Goal: Use online tool/utility: Utilize a website feature to perform a specific function

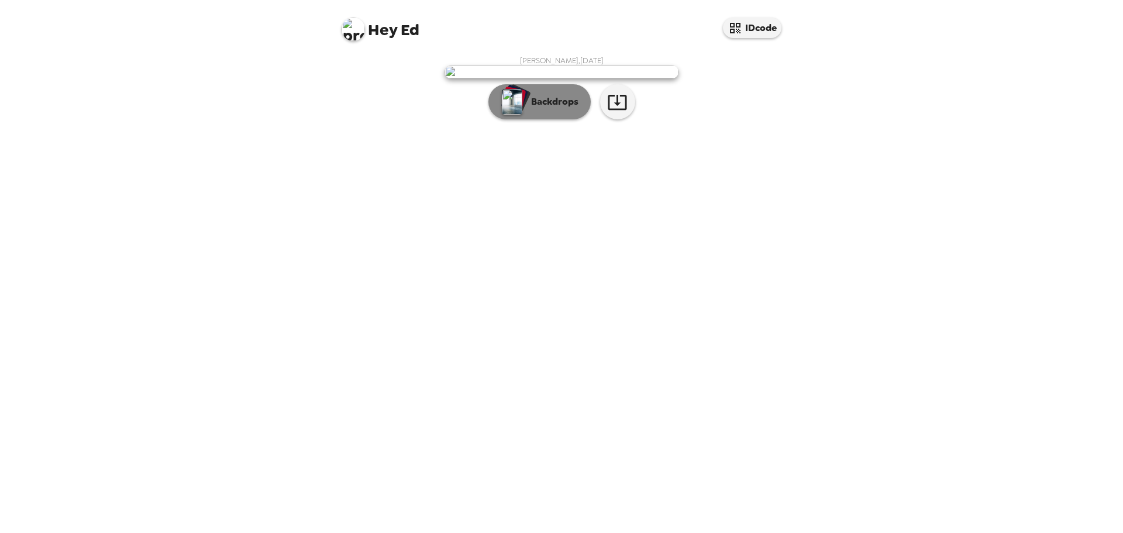
click at [533, 109] on p "Backdrops" at bounding box center [551, 102] width 53 height 14
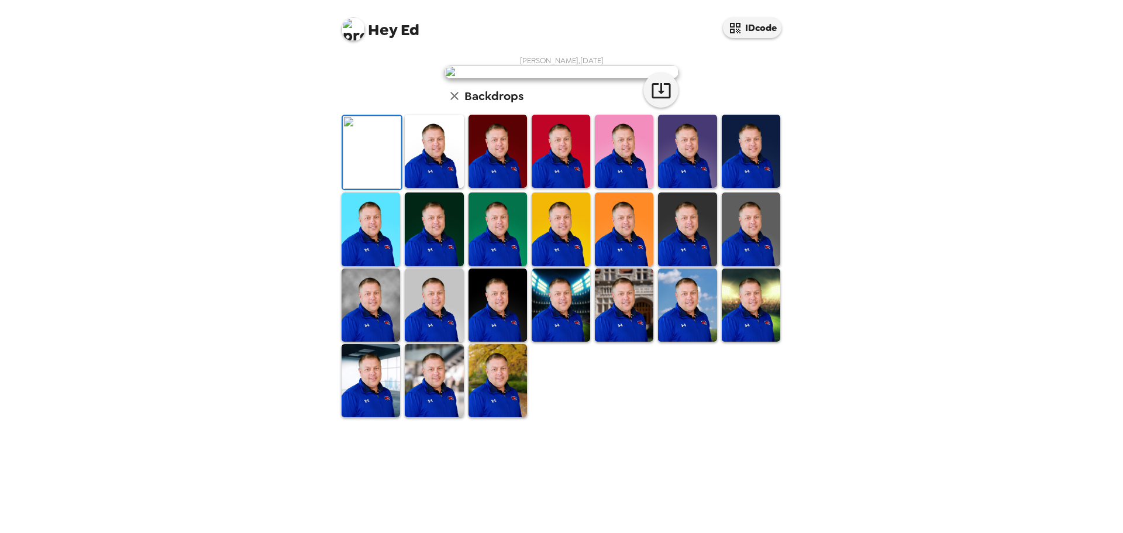
scroll to position [177, 0]
click at [440, 417] on img at bounding box center [434, 380] width 58 height 73
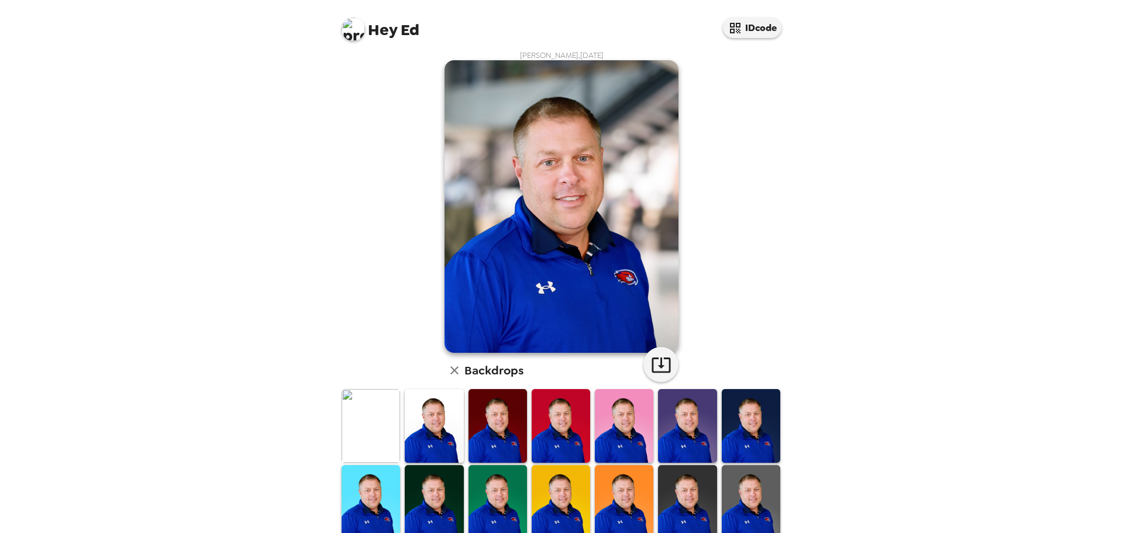
scroll to position [0, 0]
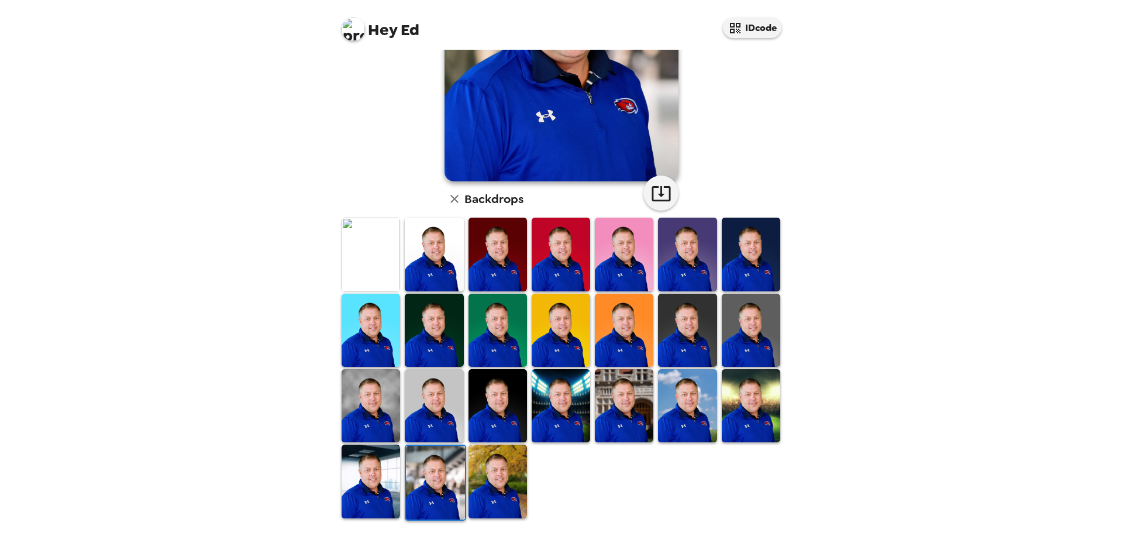
click at [482, 340] on img at bounding box center [497, 330] width 58 height 73
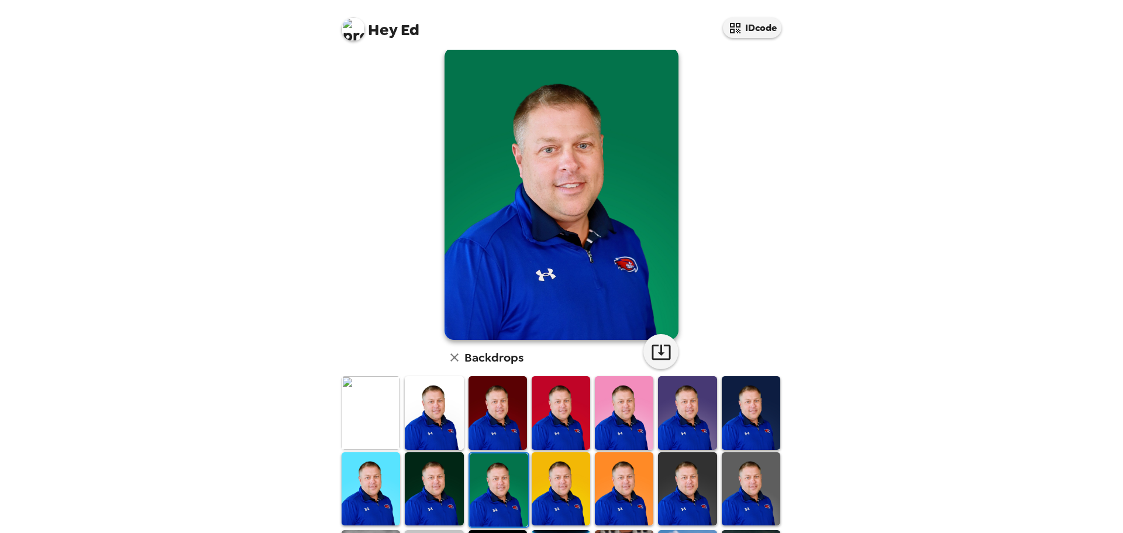
scroll to position [1, 0]
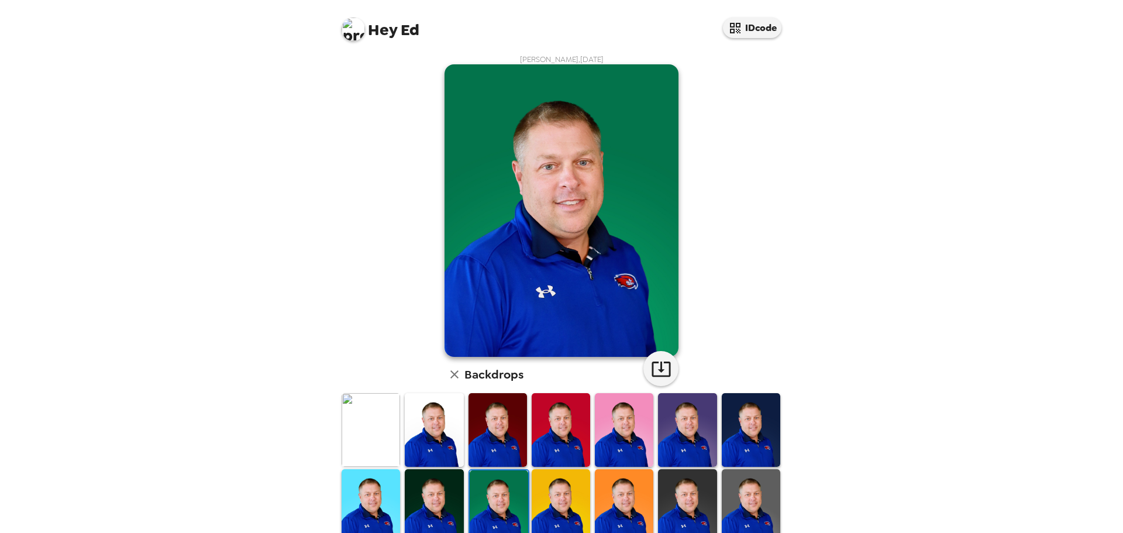
click at [375, 416] on img at bounding box center [370, 429] width 58 height 73
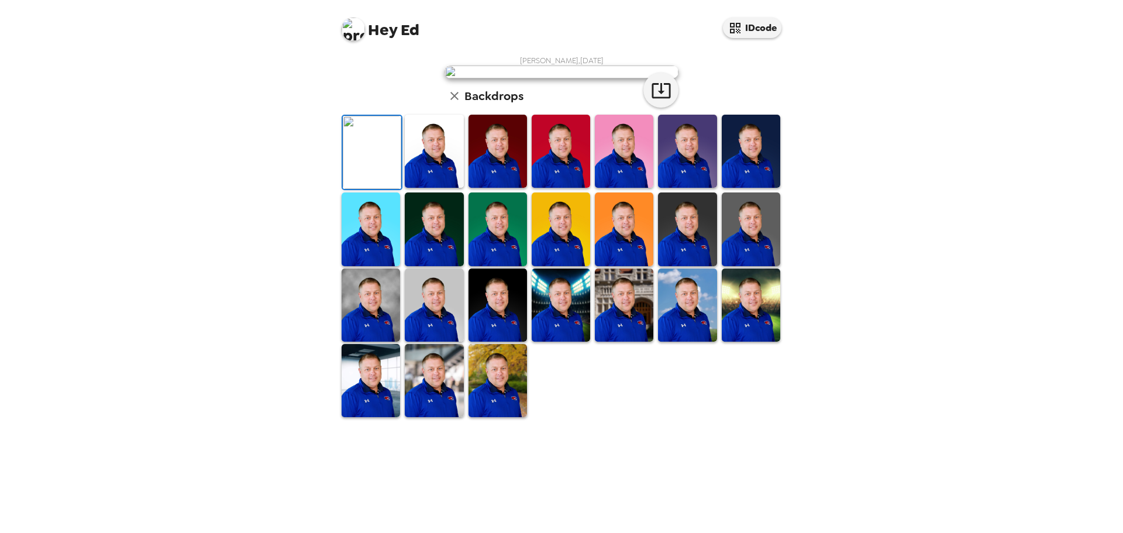
click at [420, 188] on img at bounding box center [434, 151] width 58 height 73
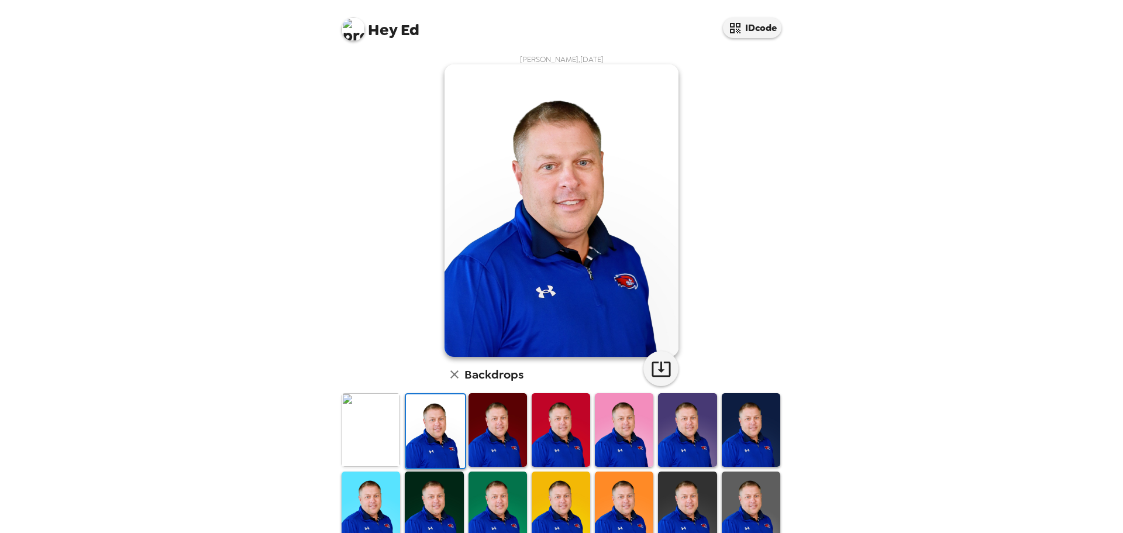
click at [471, 436] on img at bounding box center [497, 429] width 58 height 73
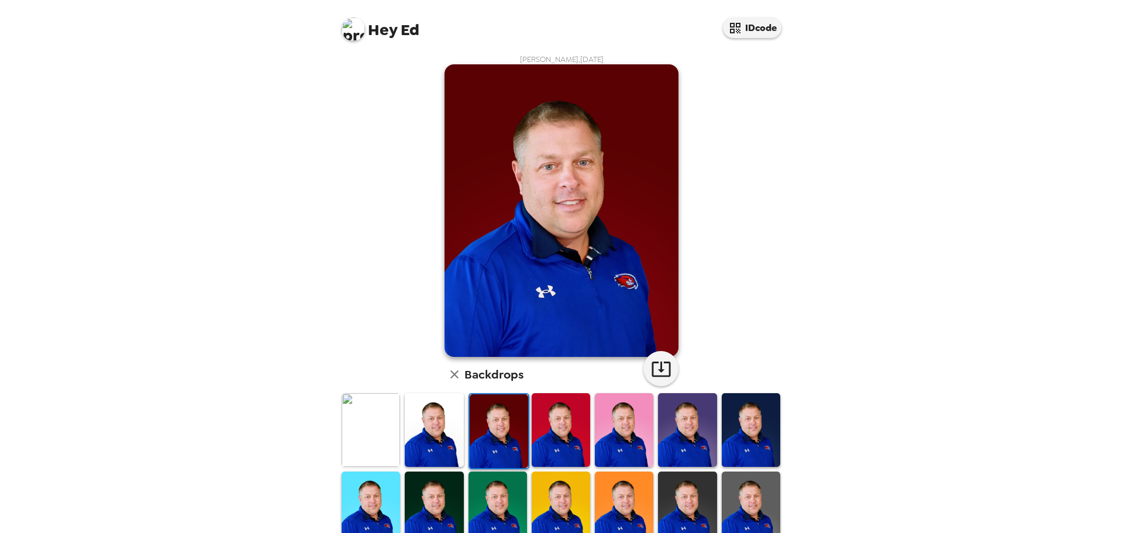
click at [532, 434] on img at bounding box center [561, 429] width 58 height 73
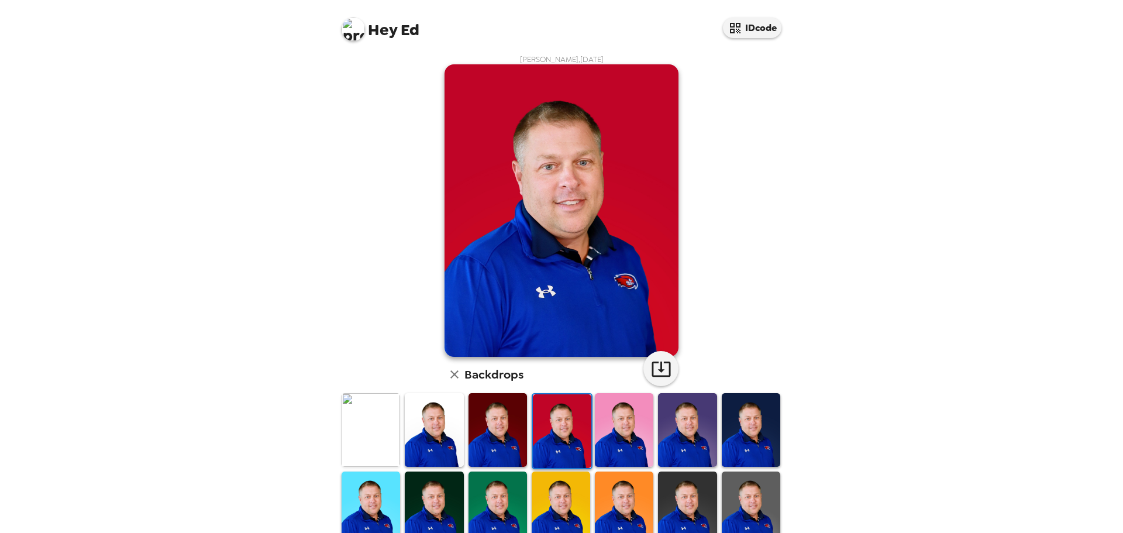
click at [605, 436] on img at bounding box center [624, 429] width 58 height 73
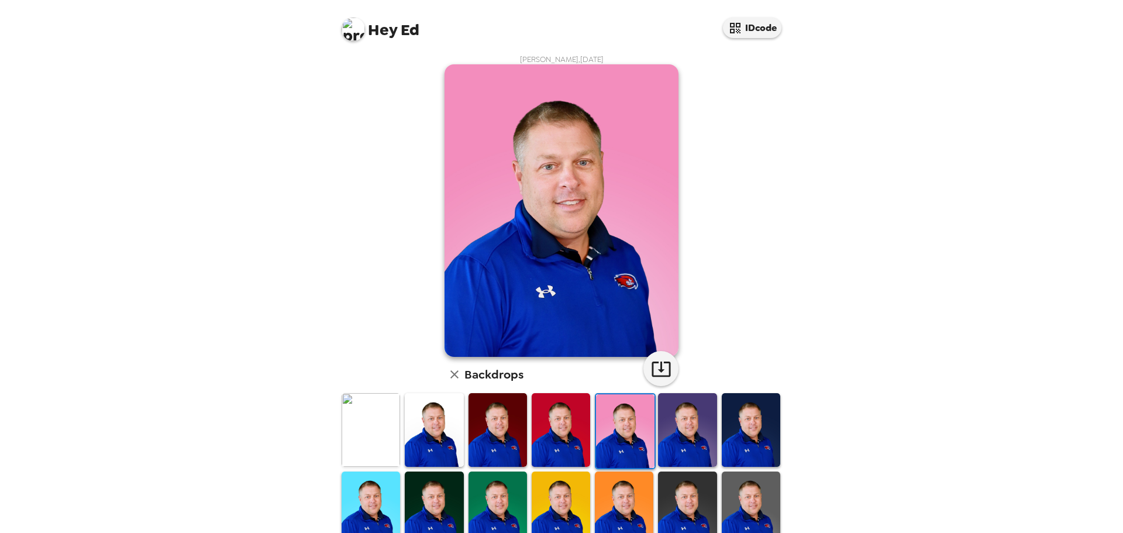
click at [674, 444] on img at bounding box center [687, 429] width 58 height 73
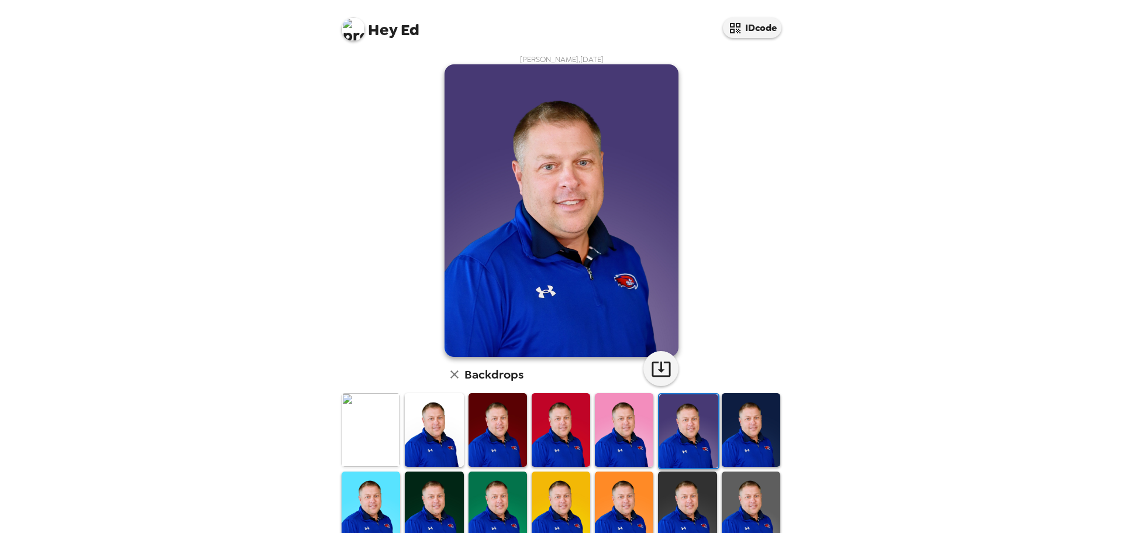
click at [729, 442] on img at bounding box center [751, 429] width 58 height 73
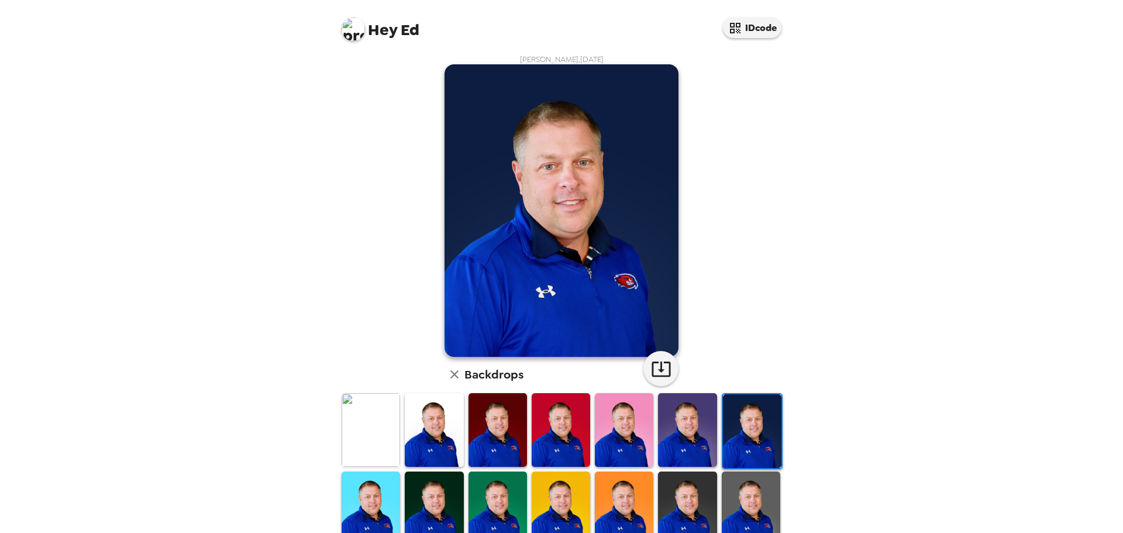
click at [347, 433] on img at bounding box center [370, 429] width 58 height 73
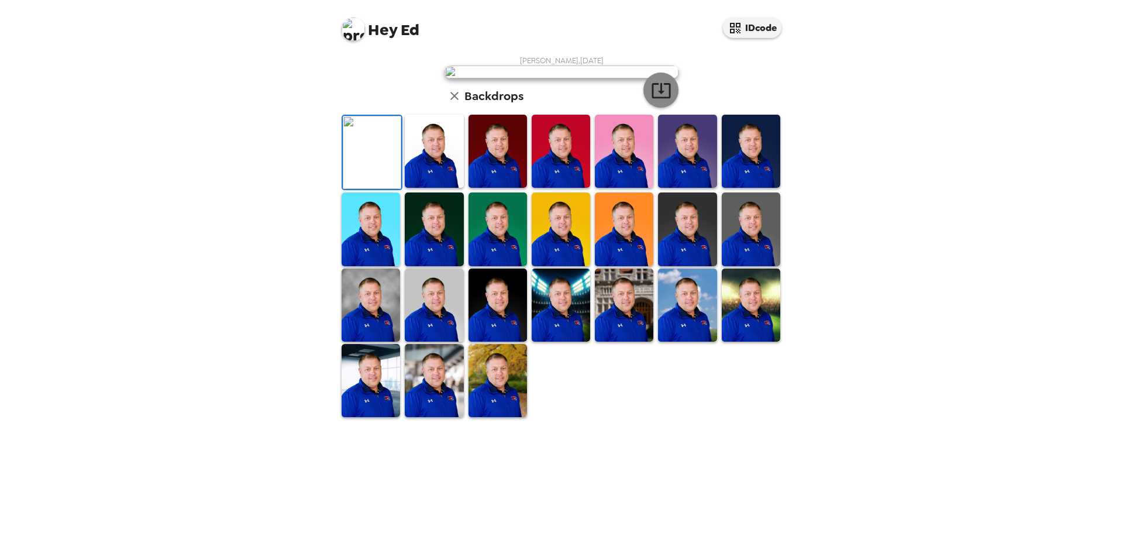
click at [658, 101] on icon "button" at bounding box center [661, 90] width 20 height 20
